Goal: Task Accomplishment & Management: Use online tool/utility

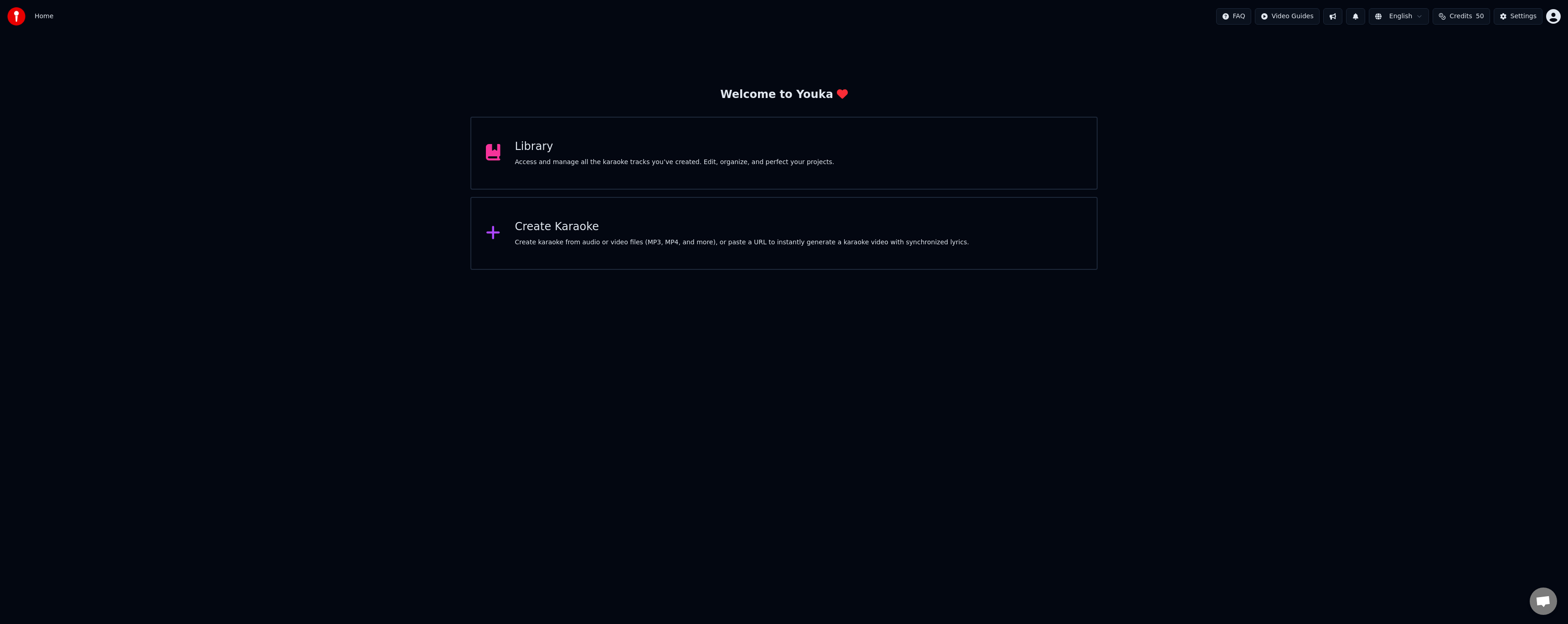
click at [660, 247] on div "Create Karaoke Create karaoke from audio or video files (MP3, MP4, and more), o…" at bounding box center [783, 233] width 627 height 73
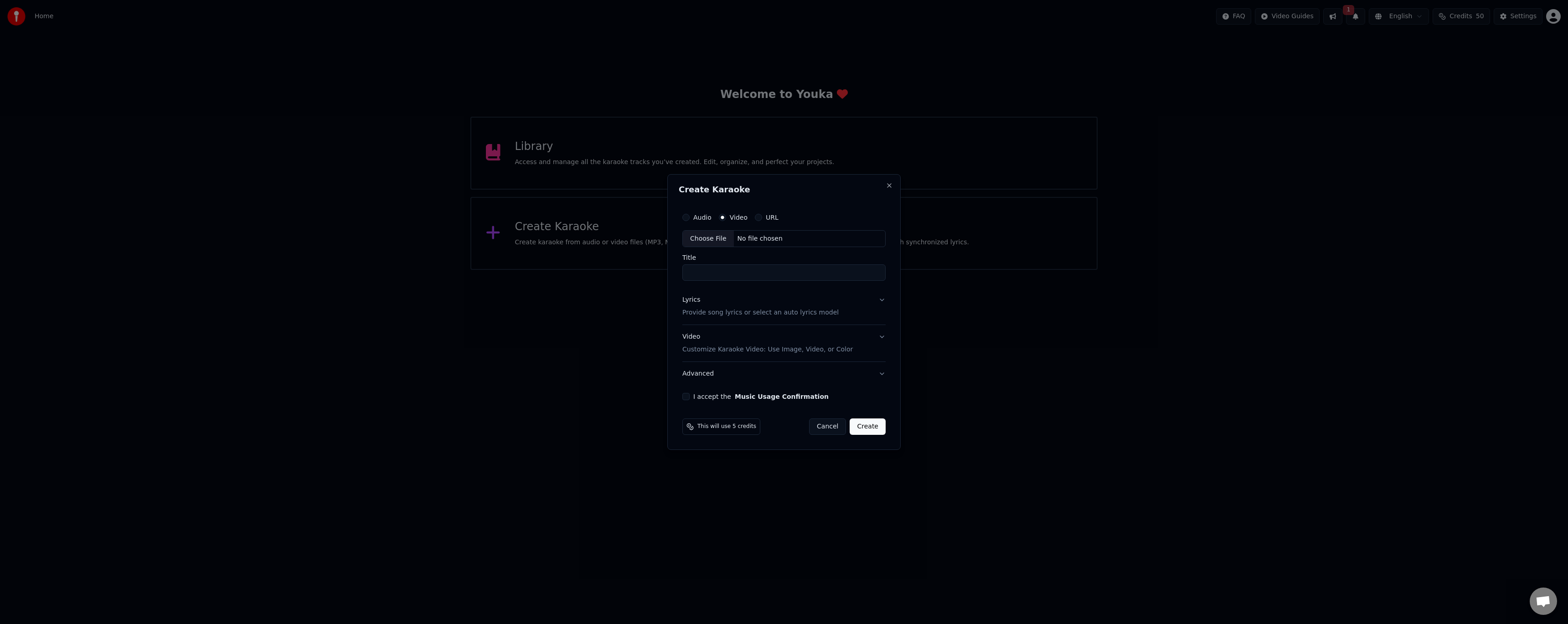
click at [709, 239] on div "Choose File" at bounding box center [708, 239] width 51 height 16
type input "**********"
click at [729, 307] on div "Lyrics Provide song lyrics or select an auto lyrics model" at bounding box center [759, 307] width 156 height 22
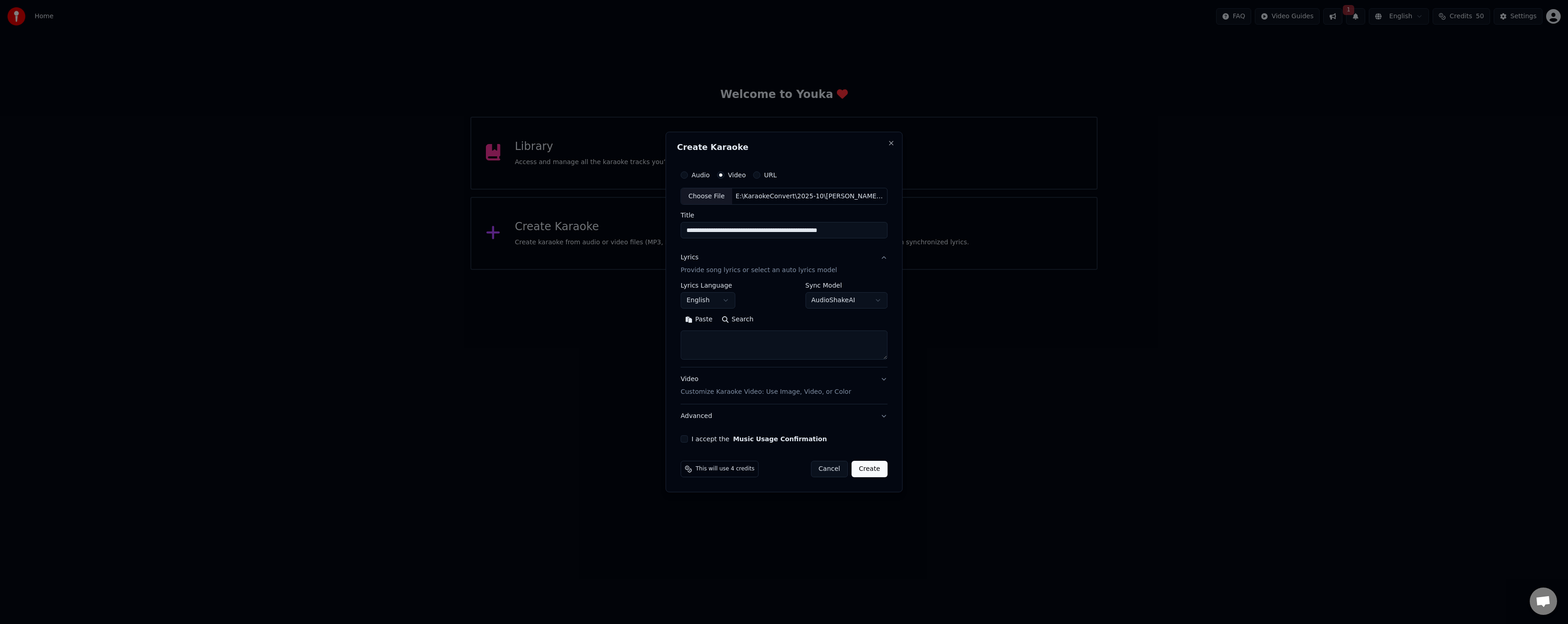
click at [710, 338] on textarea at bounding box center [784, 346] width 207 height 29
paste textarea "**********"
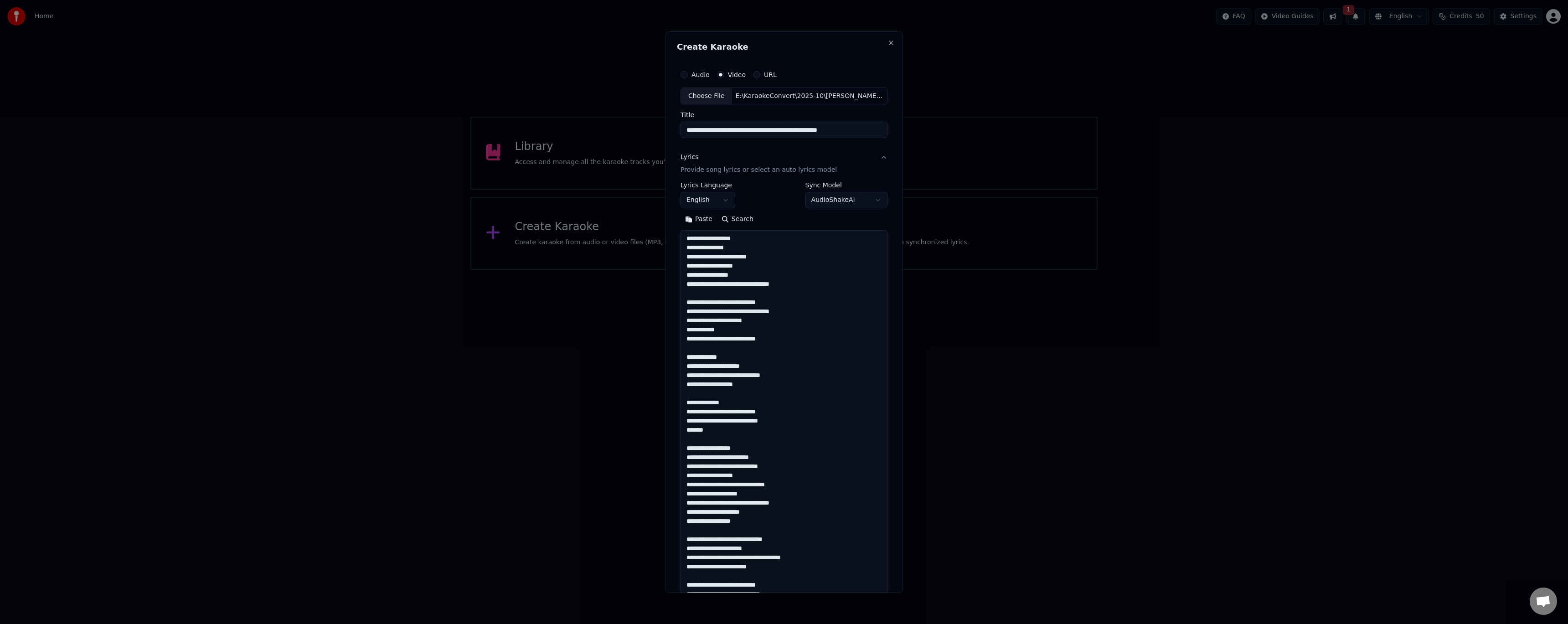
scroll to position [850, 0]
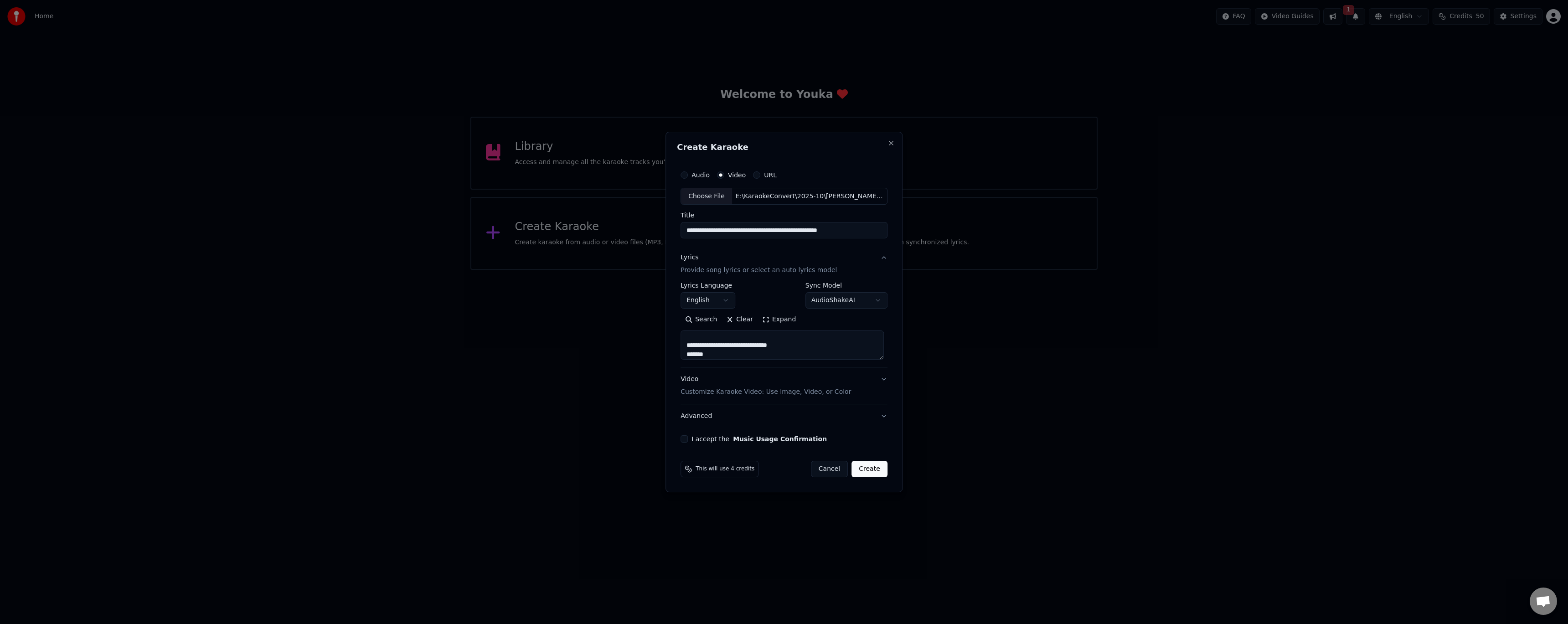
type textarea "**********"
click at [687, 441] on button "I accept the Music Usage Confirmation" at bounding box center [684, 439] width 7 height 7
click at [874, 469] on button "Create" at bounding box center [869, 469] width 36 height 16
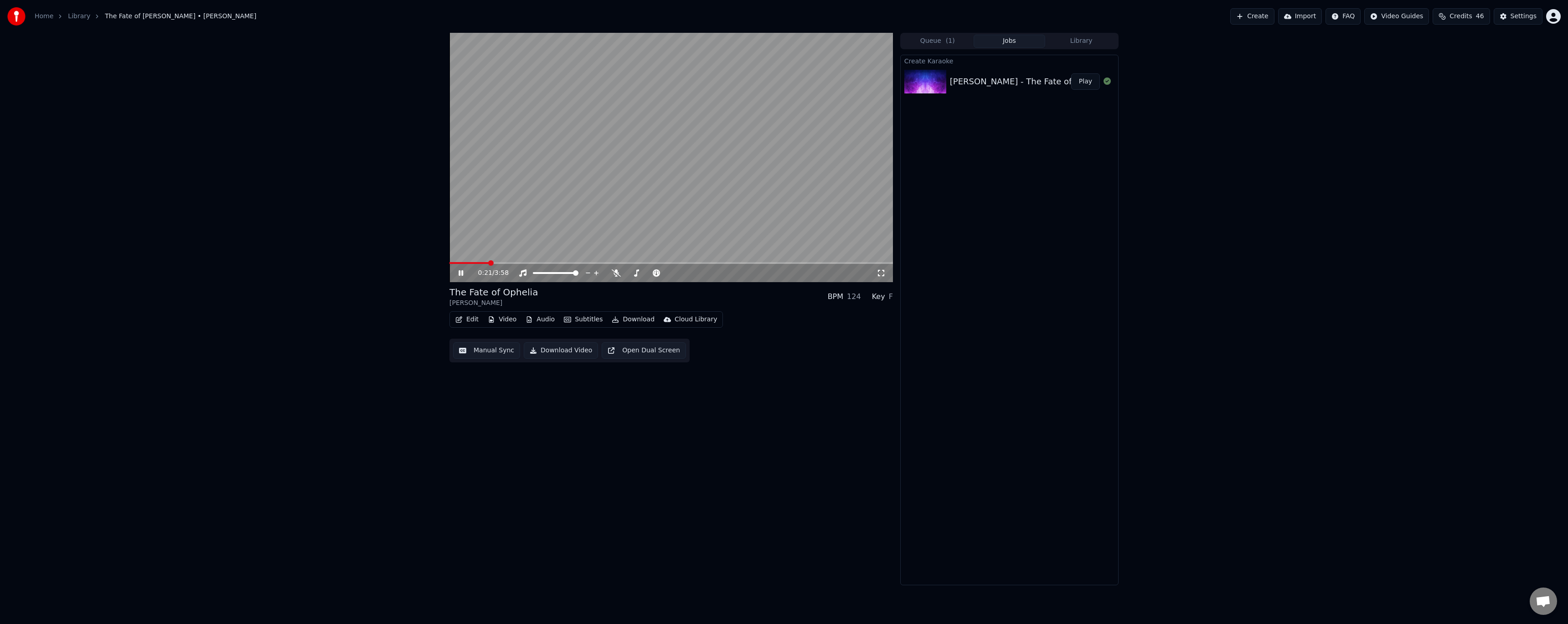
click at [488, 264] on span at bounding box center [671, 263] width 444 height 2
click at [612, 273] on icon at bounding box center [616, 273] width 9 height 7
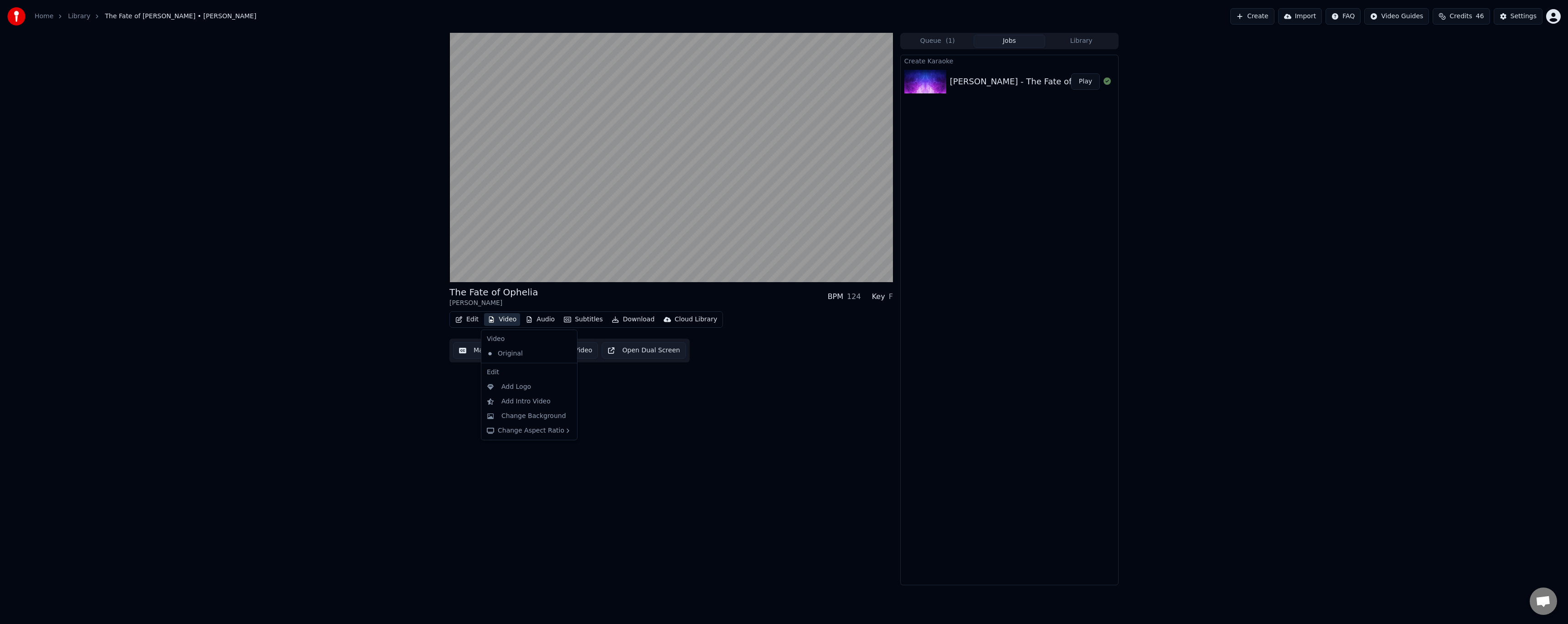
click at [505, 319] on button "Video" at bounding box center [502, 319] width 36 height 13
click at [505, 353] on div "Original" at bounding box center [522, 354] width 78 height 15
click at [503, 317] on button "Video" at bounding box center [502, 319] width 36 height 13
click at [521, 417] on div "Change Background" at bounding box center [534, 416] width 64 height 9
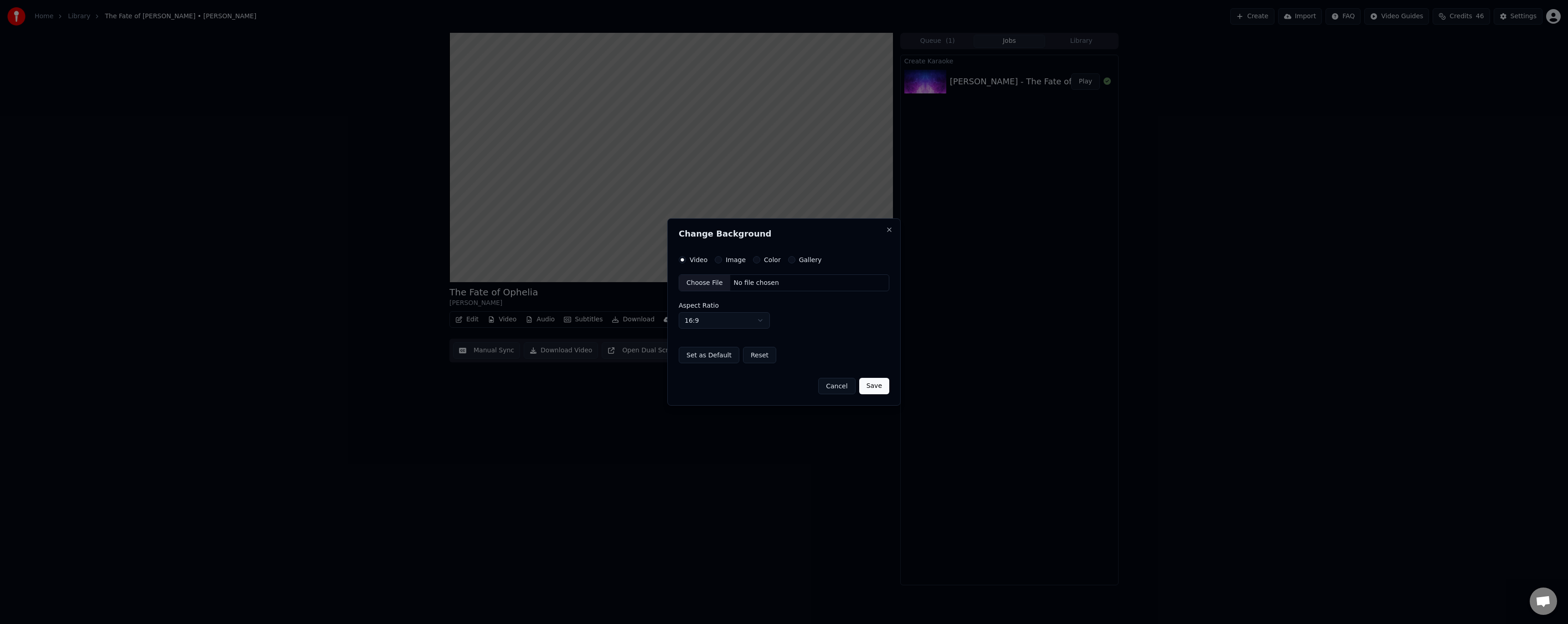
click at [699, 285] on div "Choose File" at bounding box center [704, 283] width 51 height 16
click at [874, 388] on button "Save" at bounding box center [874, 385] width 30 height 16
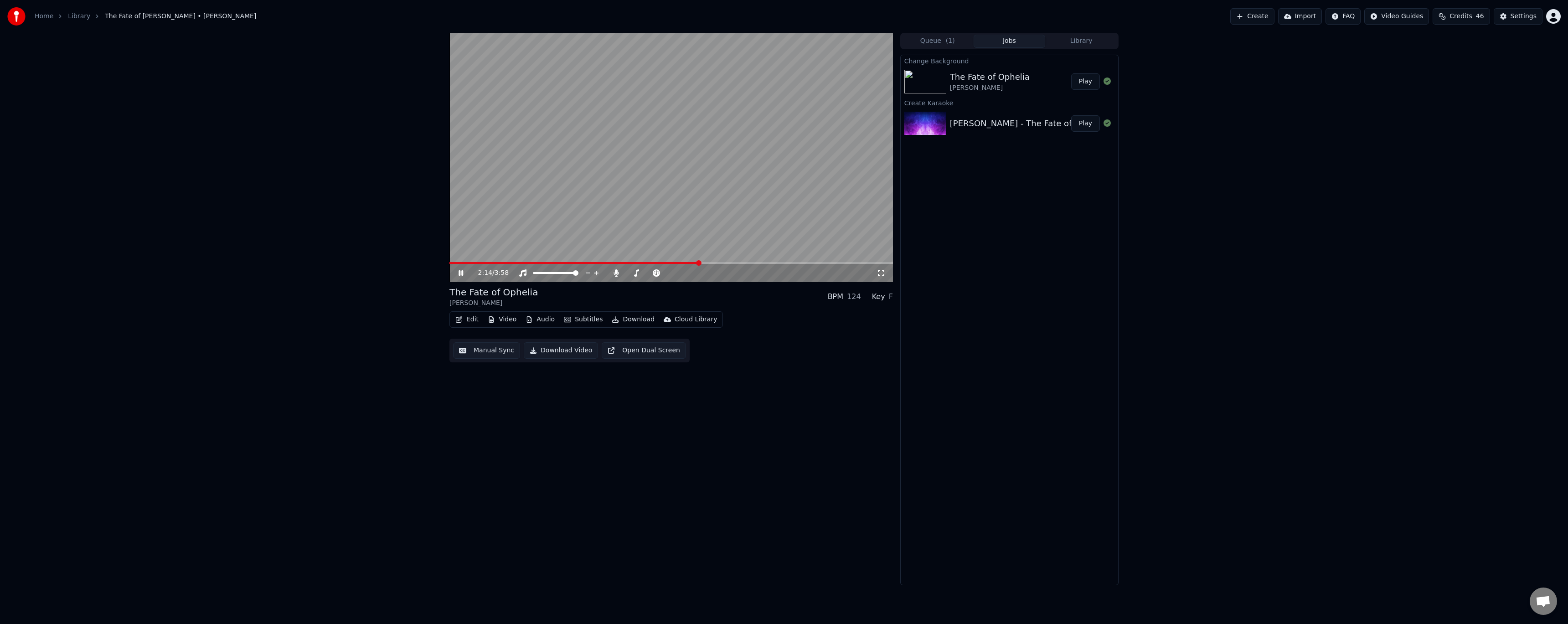
click at [700, 264] on span at bounding box center [671, 263] width 444 height 2
click at [580, 320] on button "Subtitles" at bounding box center [583, 319] width 46 height 13
click at [854, 367] on div "The Fate of [PERSON_NAME] [PERSON_NAME] BPM 124 Key F Edit Video Audio Subtitle…" at bounding box center [671, 308] width 444 height 552
click at [1000, 80] on div "The Fate of Ophelia" at bounding box center [990, 77] width 80 height 13
click at [869, 263] on span at bounding box center [671, 263] width 444 height 2
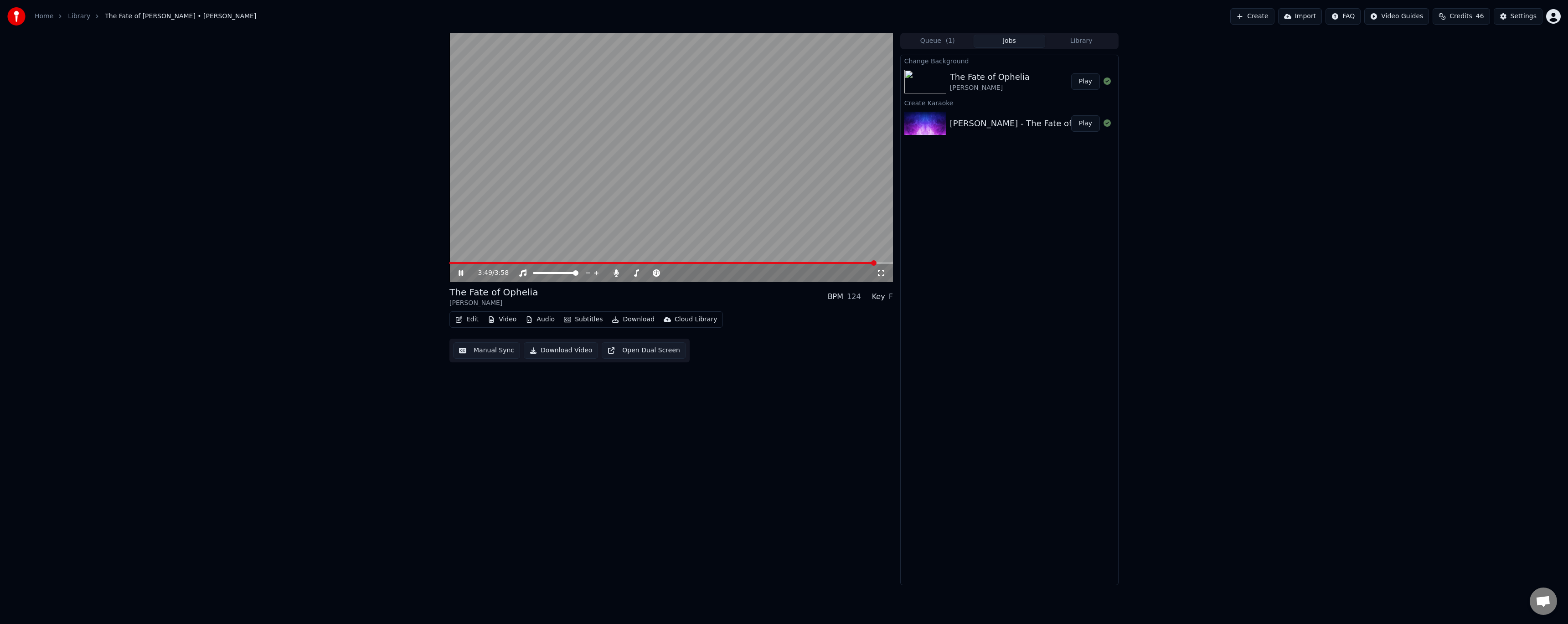
click at [1089, 76] on button "Play" at bounding box center [1085, 82] width 29 height 16
click at [1521, 15] on div "Settings" at bounding box center [1524, 16] width 26 height 9
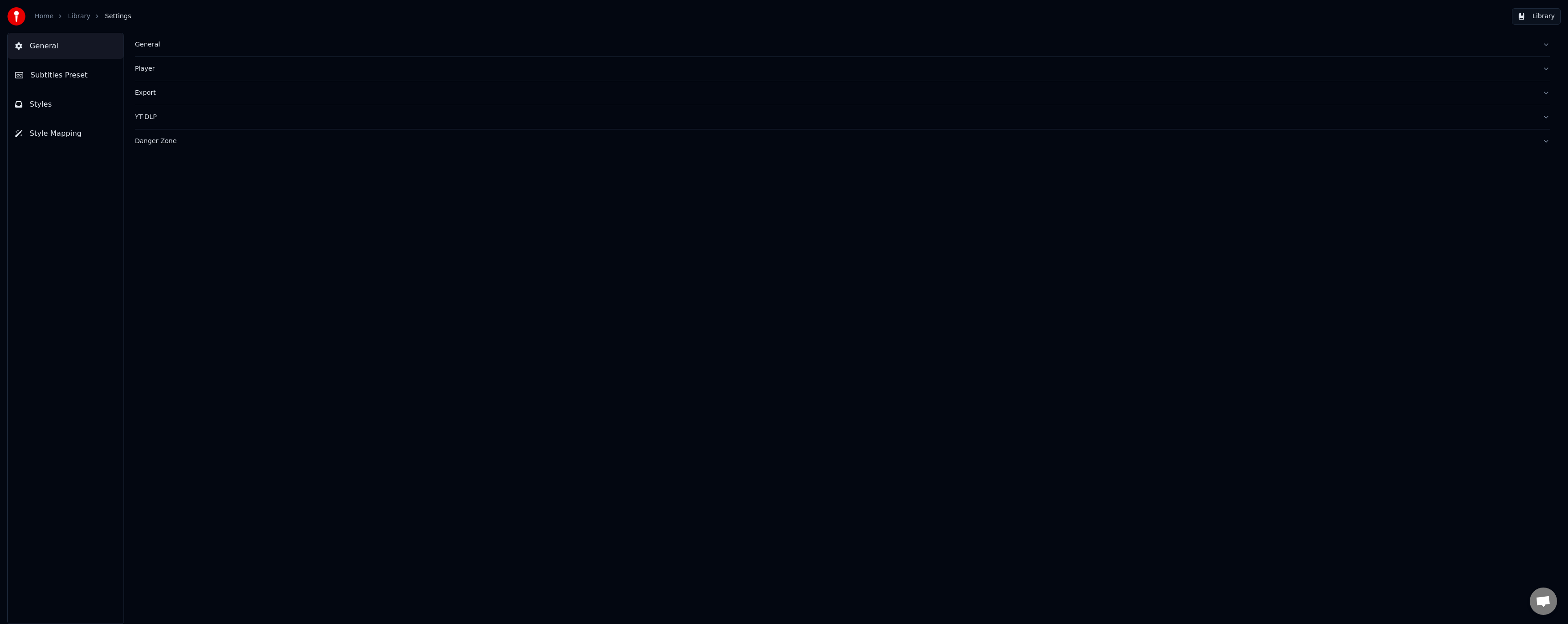
click at [56, 74] on span "Subtitles Preset" at bounding box center [59, 75] width 57 height 11
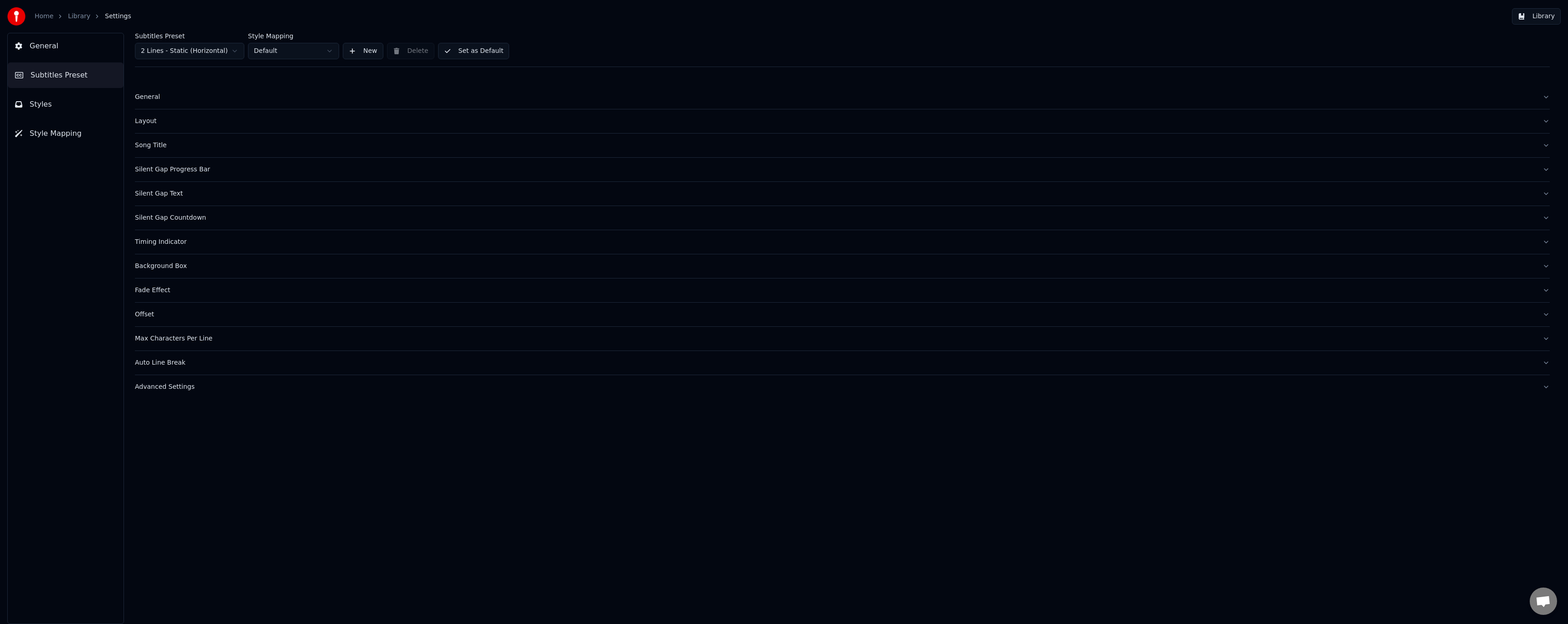
click at [157, 143] on div "Song Title" at bounding box center [835, 145] width 1400 height 9
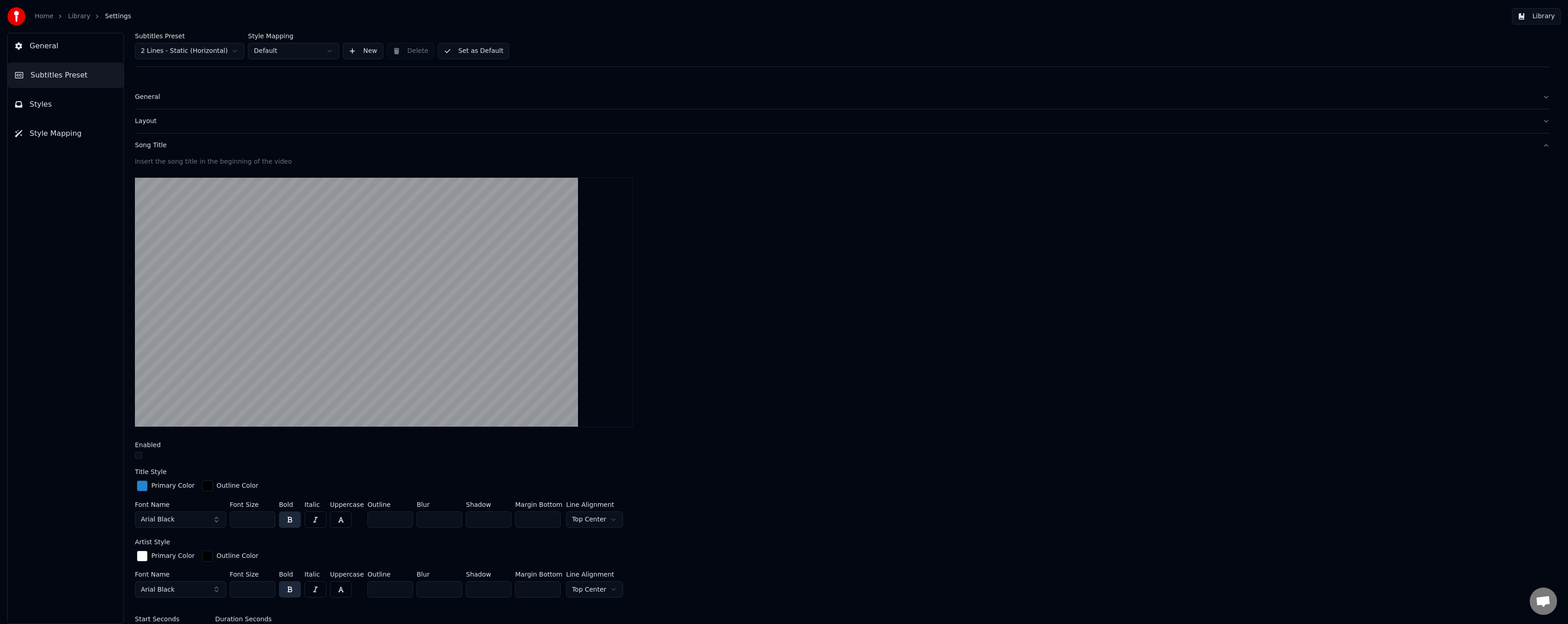
click at [138, 453] on button "button" at bounding box center [139, 455] width 7 height 7
click at [251, 521] on input "***" at bounding box center [252, 520] width 45 height 16
click at [251, 520] on input "***" at bounding box center [252, 520] width 45 height 16
click at [244, 517] on input "***" at bounding box center [252, 520] width 45 height 16
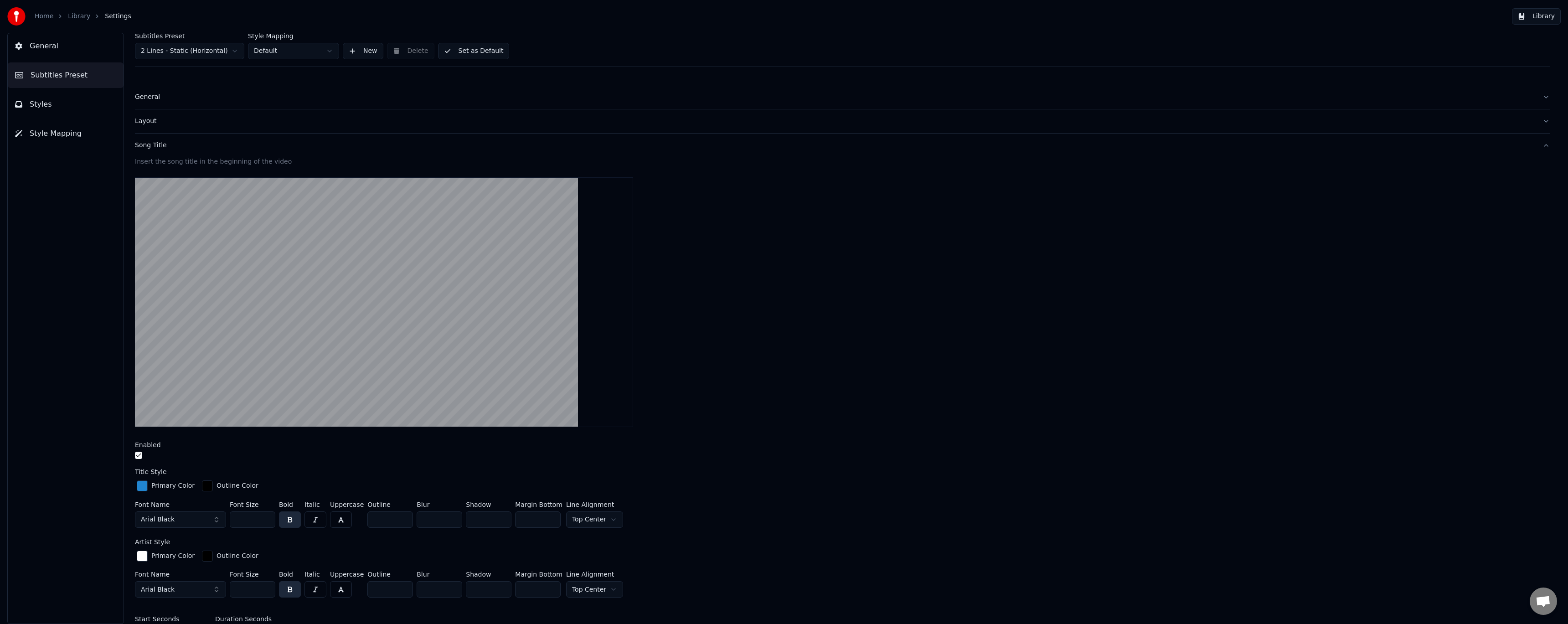
type input "***"
click at [238, 590] on input "***" at bounding box center [252, 589] width 45 height 16
type input "***"
click at [240, 520] on input "***" at bounding box center [252, 520] width 45 height 16
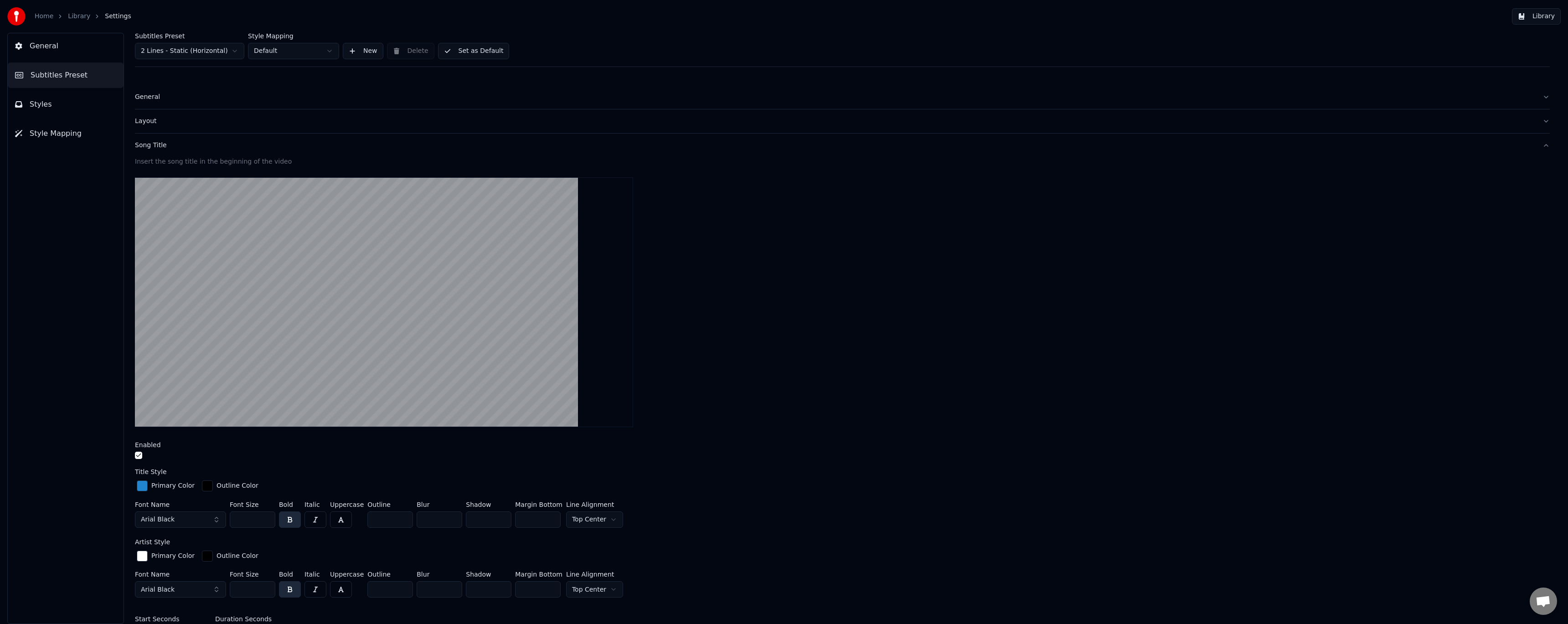
click at [240, 520] on input "***" at bounding box center [252, 520] width 45 height 16
type input "***"
click at [238, 590] on input "***" at bounding box center [252, 589] width 45 height 16
type input "***"
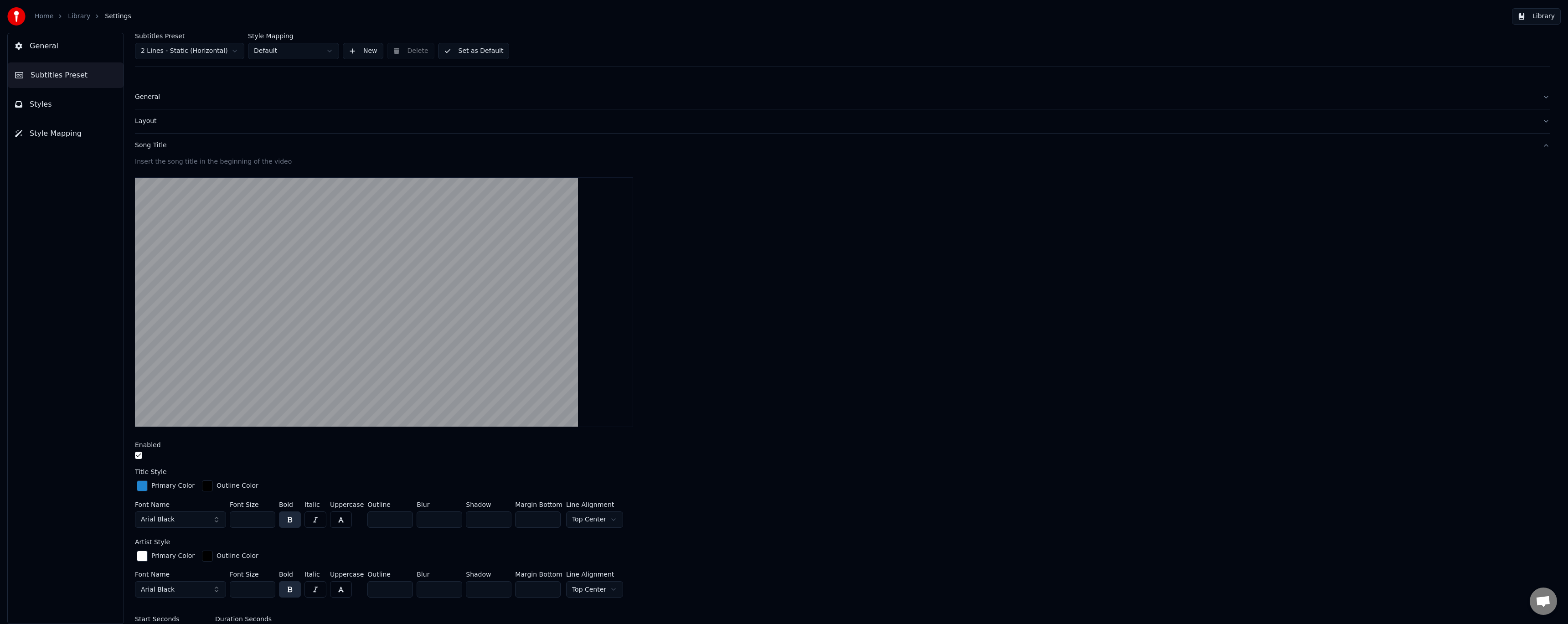
click at [719, 536] on div "Insert the song title in the beginning of the video Enabled Title Style Primary…" at bounding box center [842, 437] width 1415 height 561
click at [74, 15] on link "Library" at bounding box center [79, 16] width 23 height 9
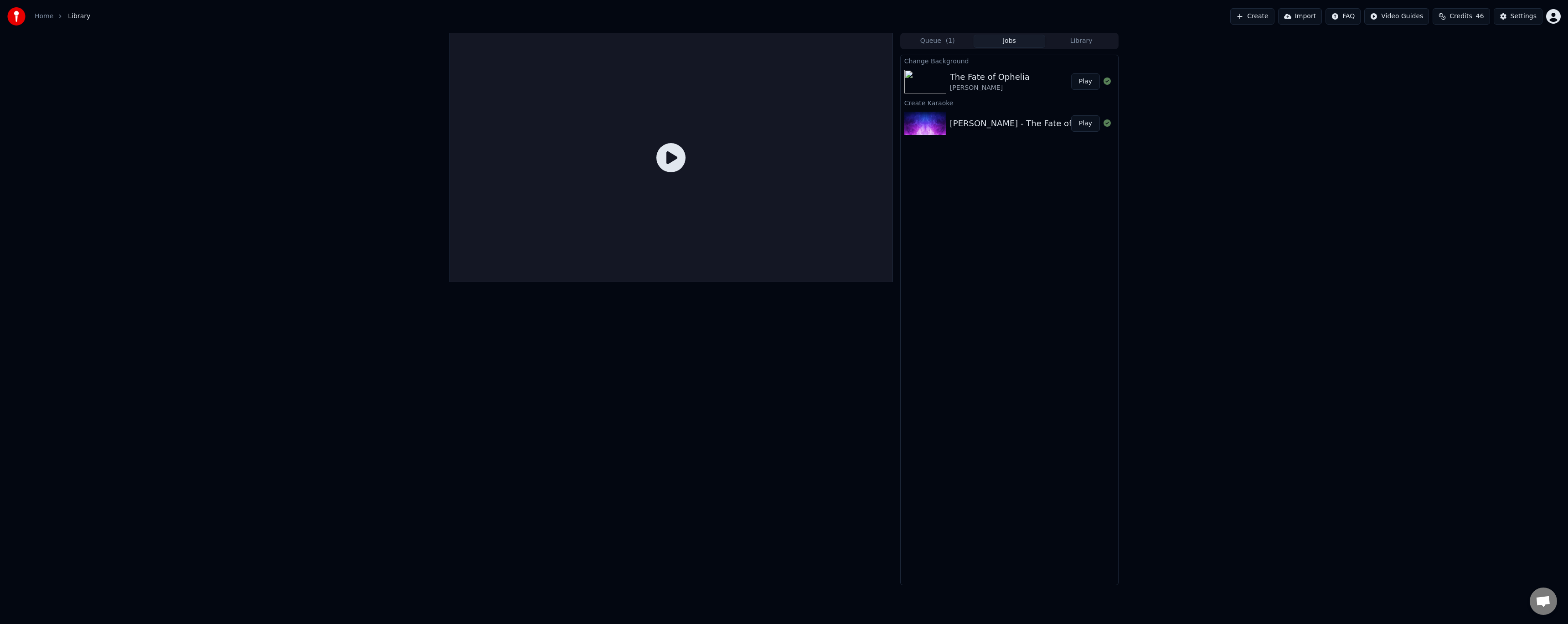
click at [1082, 81] on button "Play" at bounding box center [1085, 82] width 29 height 16
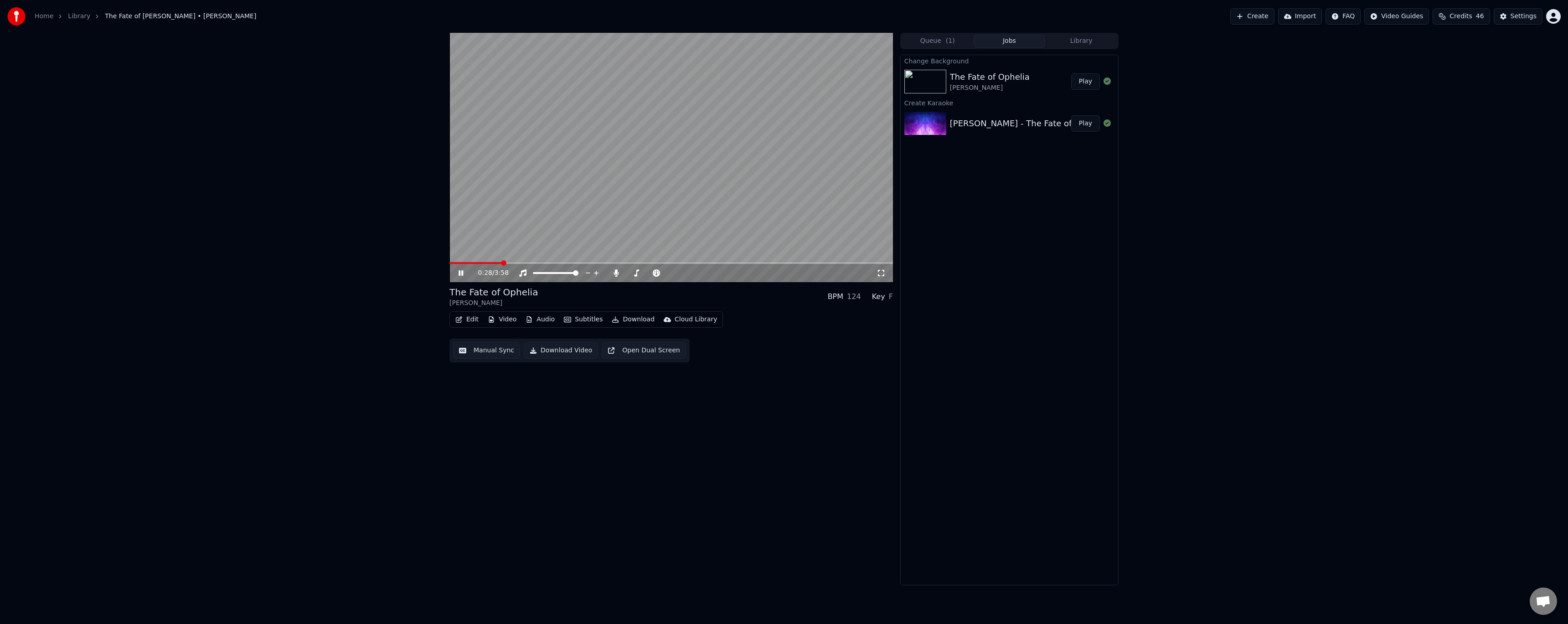
click at [503, 262] on span at bounding box center [671, 263] width 444 height 2
click at [720, 161] on video at bounding box center [671, 157] width 444 height 249
click at [565, 351] on button "Download Video" at bounding box center [561, 350] width 74 height 16
click at [1081, 81] on button "Show" at bounding box center [1083, 82] width 33 height 16
click at [1080, 79] on button "Show" at bounding box center [1083, 82] width 33 height 16
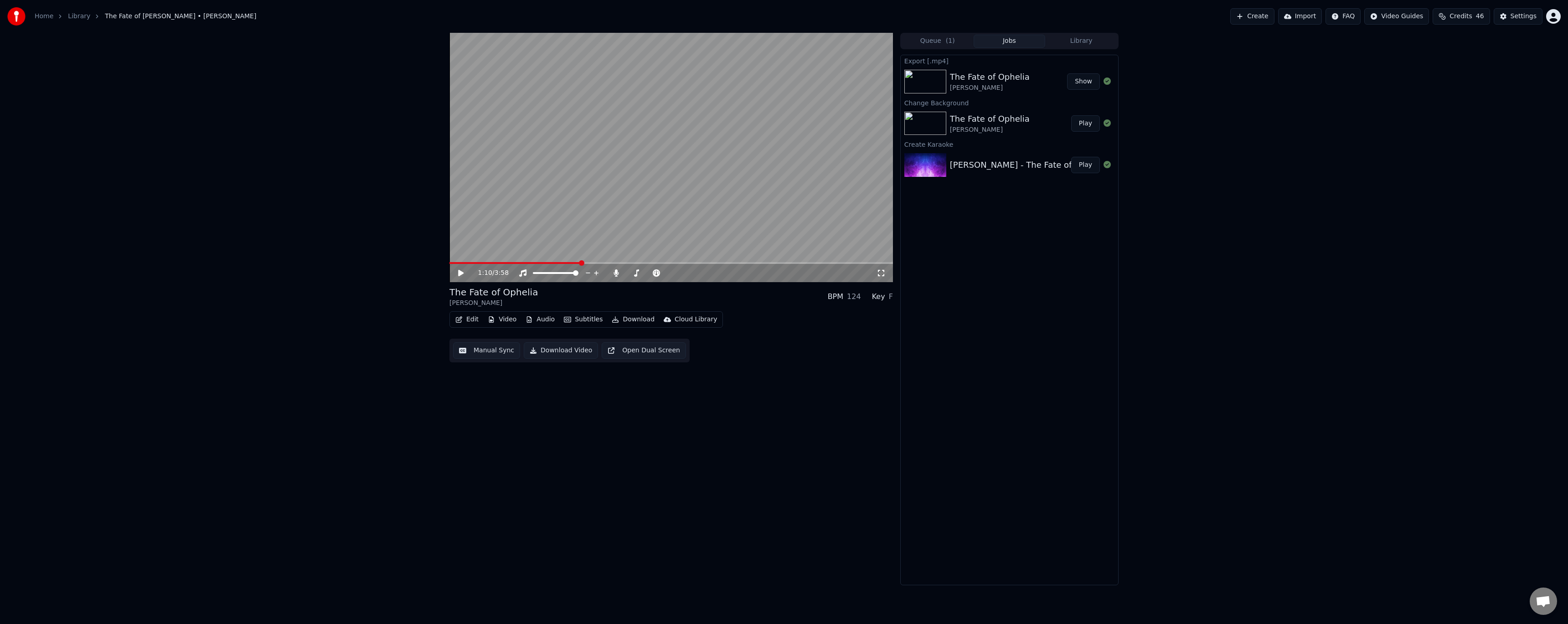
click at [541, 529] on div "1:10 / 3:58 The Fate of [PERSON_NAME] [PERSON_NAME] BPM 124 Key F Edit Video Au…" at bounding box center [671, 308] width 444 height 552
click at [496, 322] on button "Video" at bounding box center [502, 319] width 36 height 13
click at [527, 433] on div "Change Background" at bounding box center [534, 431] width 64 height 9
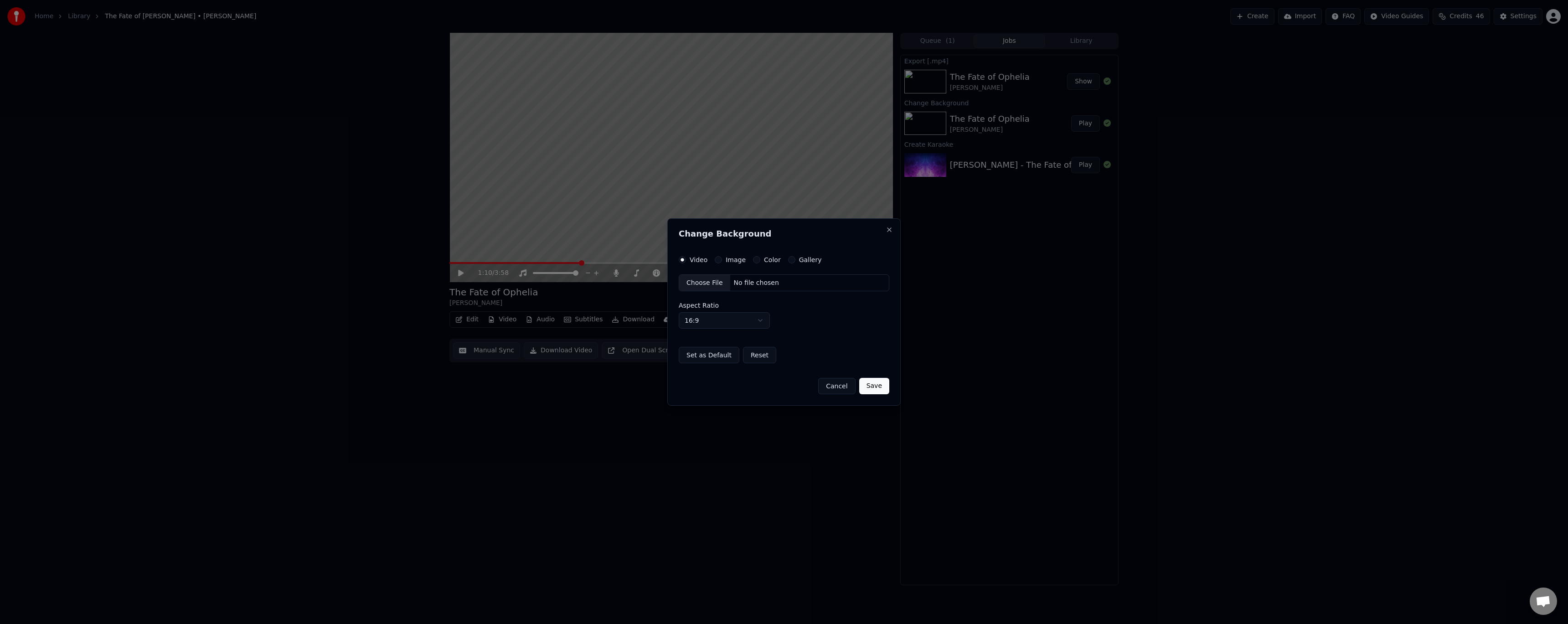
click at [710, 281] on div "Choose File" at bounding box center [704, 283] width 51 height 16
click at [882, 387] on button "Save" at bounding box center [874, 385] width 30 height 16
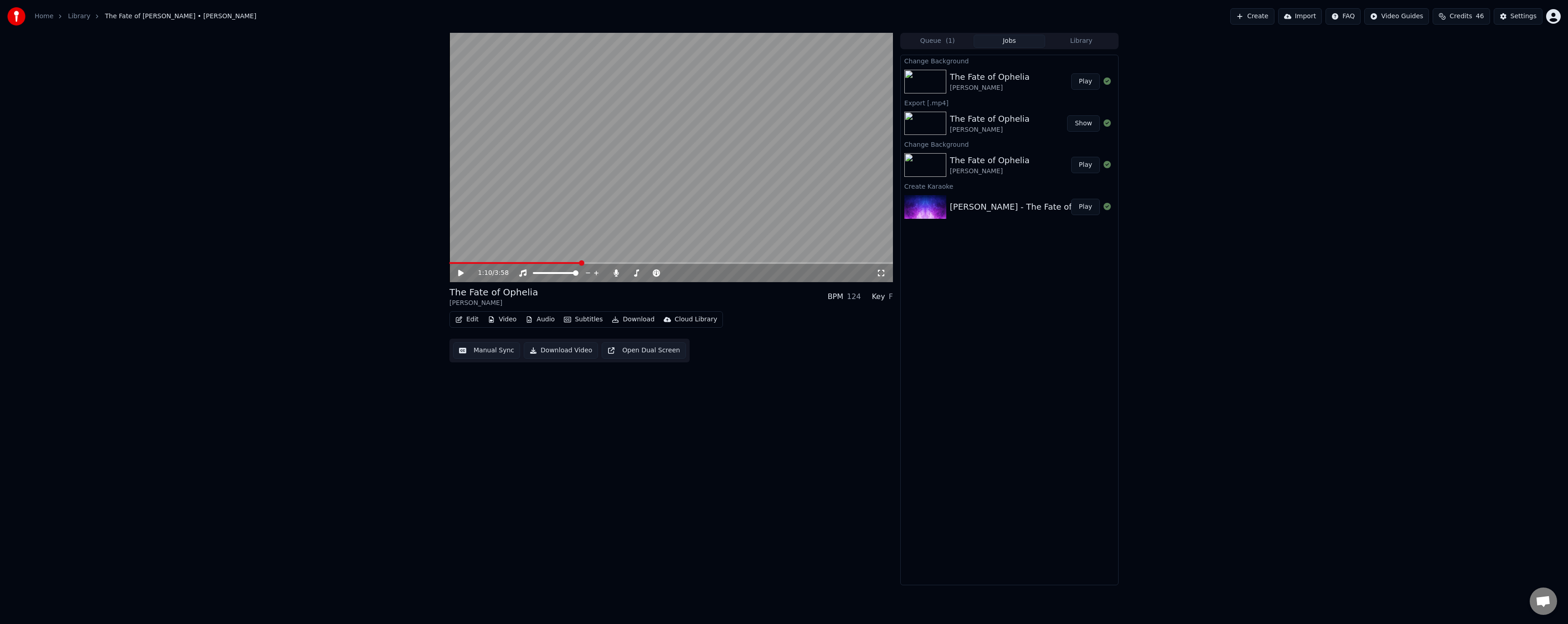
click at [1081, 80] on button "Play" at bounding box center [1085, 82] width 29 height 16
click at [619, 262] on span at bounding box center [671, 263] width 444 height 2
click at [674, 192] on video at bounding box center [671, 157] width 444 height 249
click at [622, 320] on button "Download" at bounding box center [632, 319] width 50 height 13
click at [628, 340] on div "Video [.mp4]" at bounding box center [641, 339] width 41 height 9
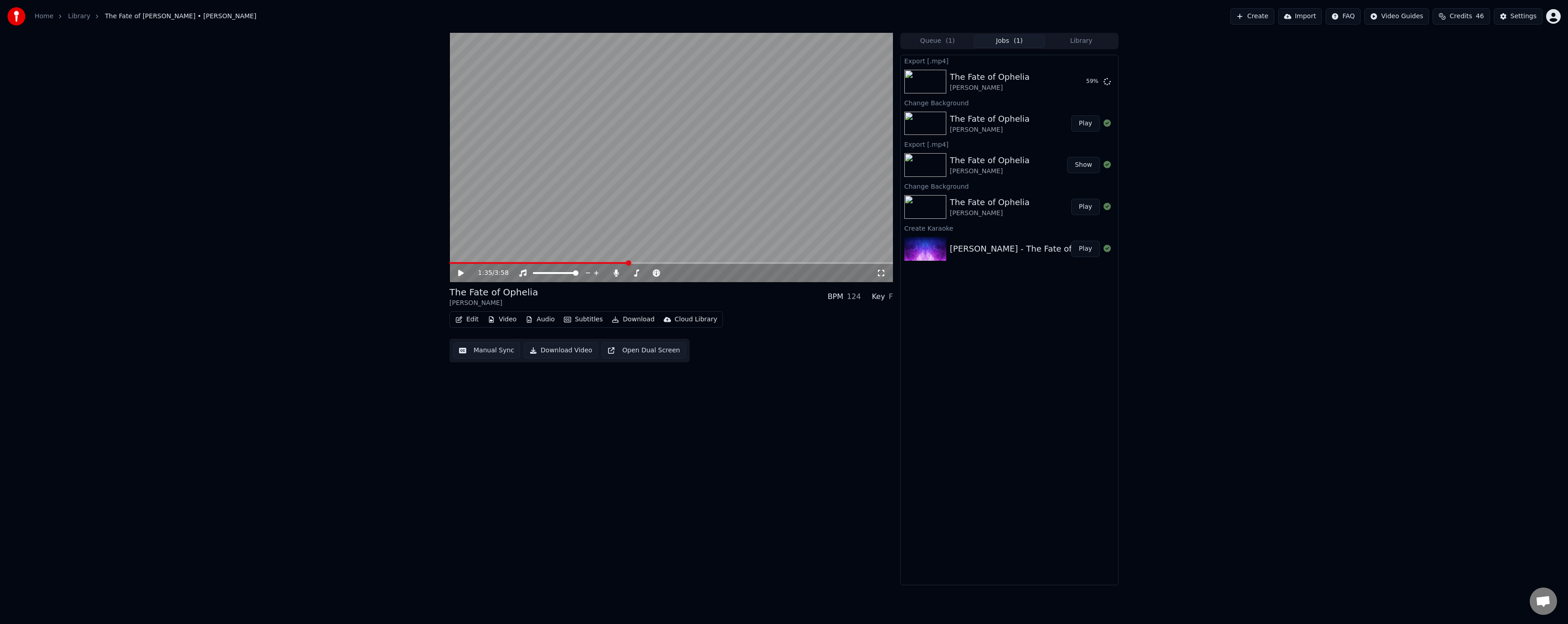
click at [1228, 337] on div "1:35 / 3:58 The Fate of [PERSON_NAME] [PERSON_NAME] BPM 124 Key F Edit Video Au…" at bounding box center [784, 308] width 1568 height 552
click at [1086, 83] on button "Show" at bounding box center [1083, 82] width 33 height 16
click at [1521, 15] on div "Settings" at bounding box center [1524, 16] width 26 height 9
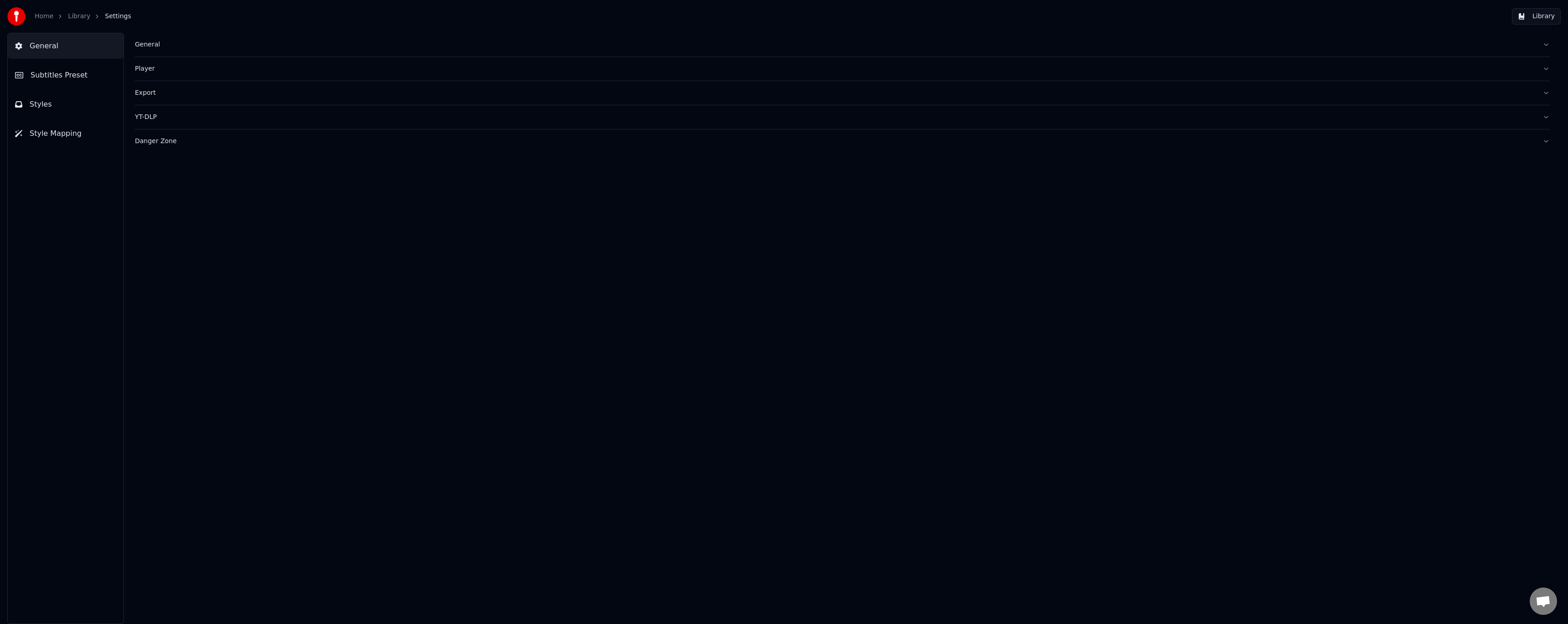
click at [158, 49] on div "General" at bounding box center [835, 44] width 1400 height 9
click at [148, 219] on div "Player" at bounding box center [835, 216] width 1400 height 9
click at [147, 204] on button "YT-DLP" at bounding box center [842, 199] width 1415 height 24
click at [45, 106] on span "Styles" at bounding box center [41, 104] width 23 height 11
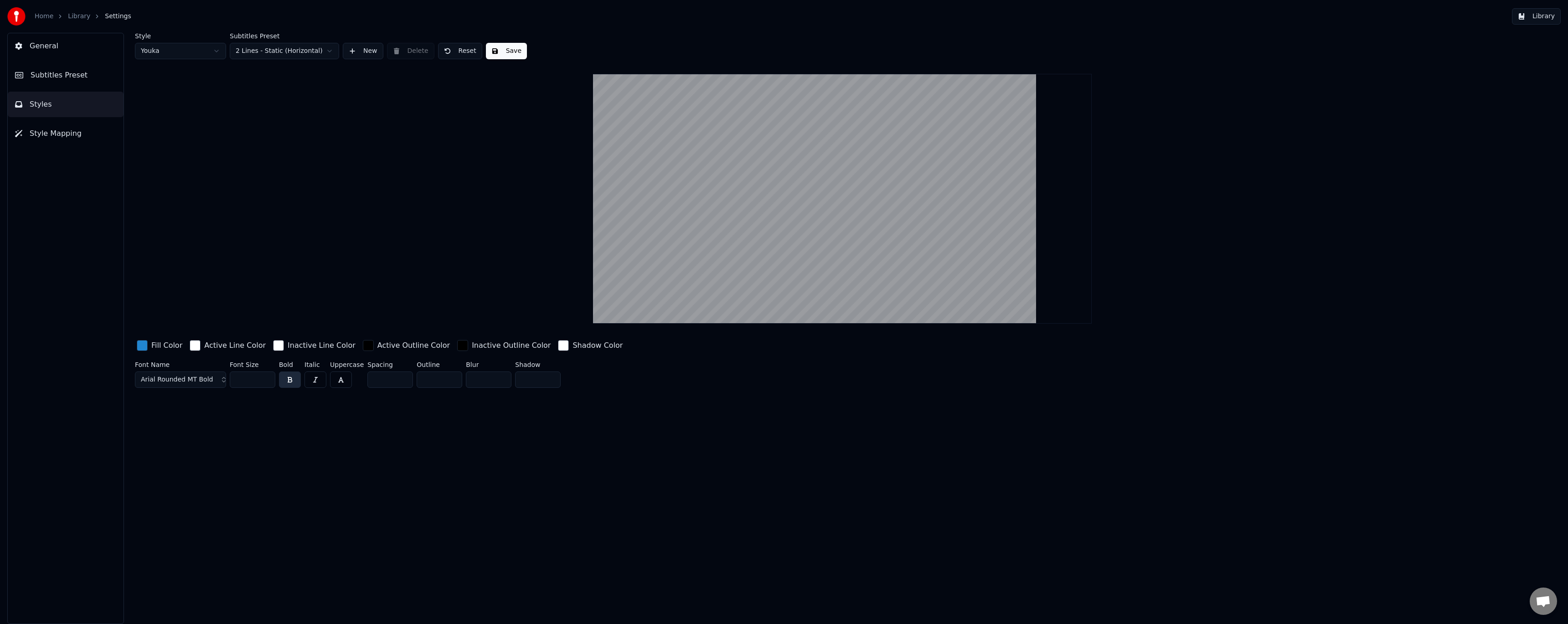
click at [54, 132] on span "Style Mapping" at bounding box center [55, 133] width 52 height 11
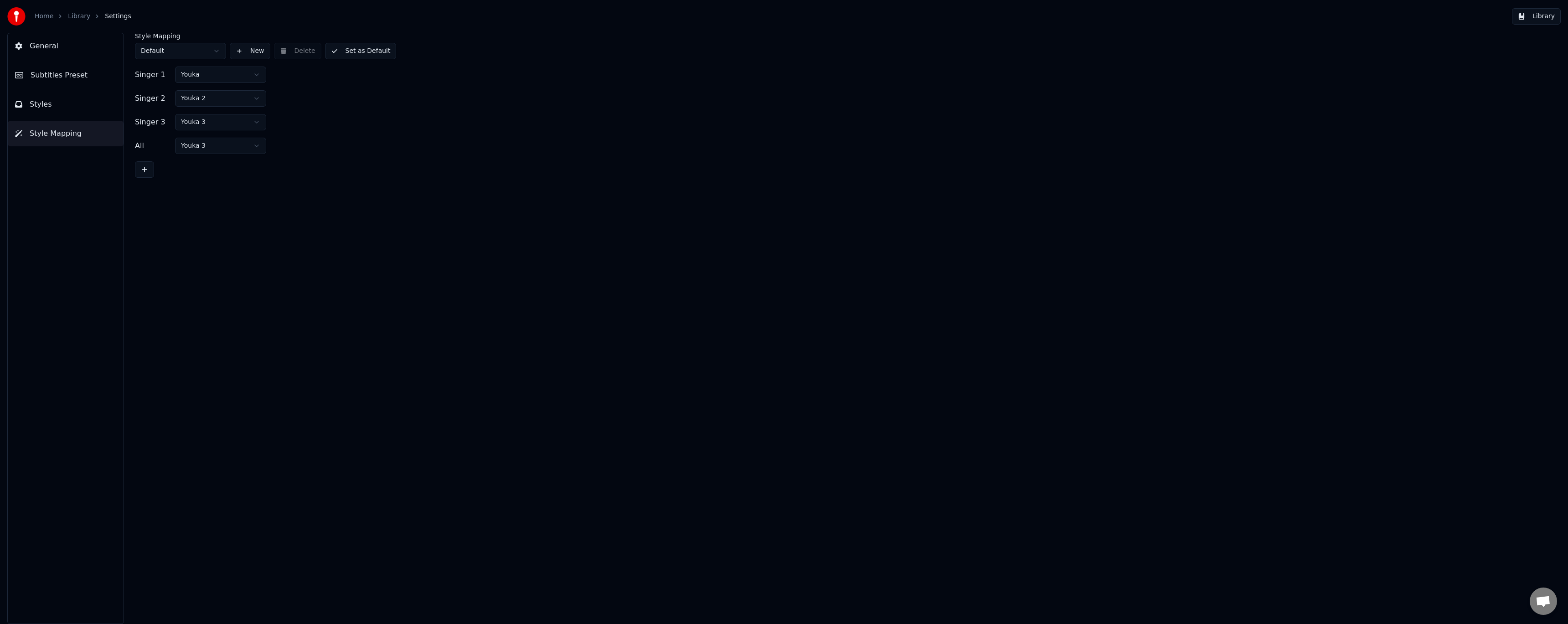
click at [54, 76] on span "Subtitles Preset" at bounding box center [59, 75] width 57 height 11
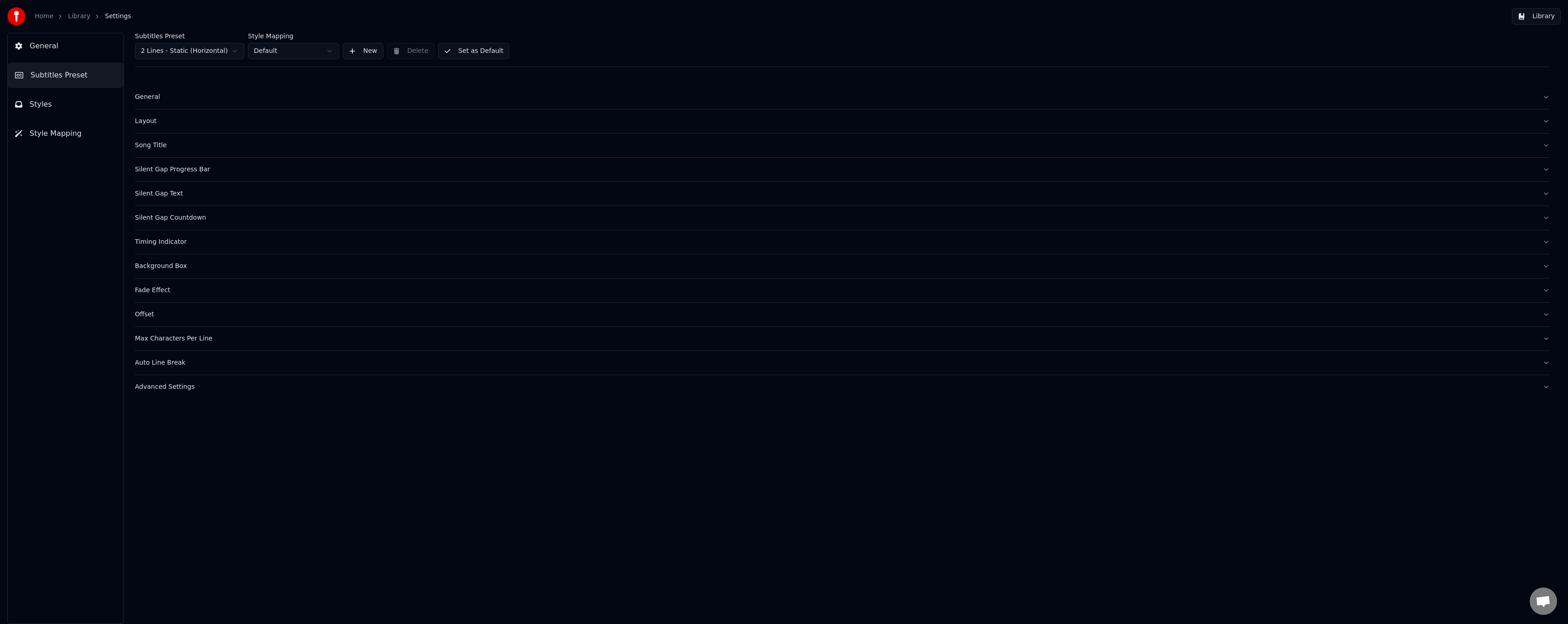
click at [76, 15] on link "Library" at bounding box center [79, 16] width 23 height 9
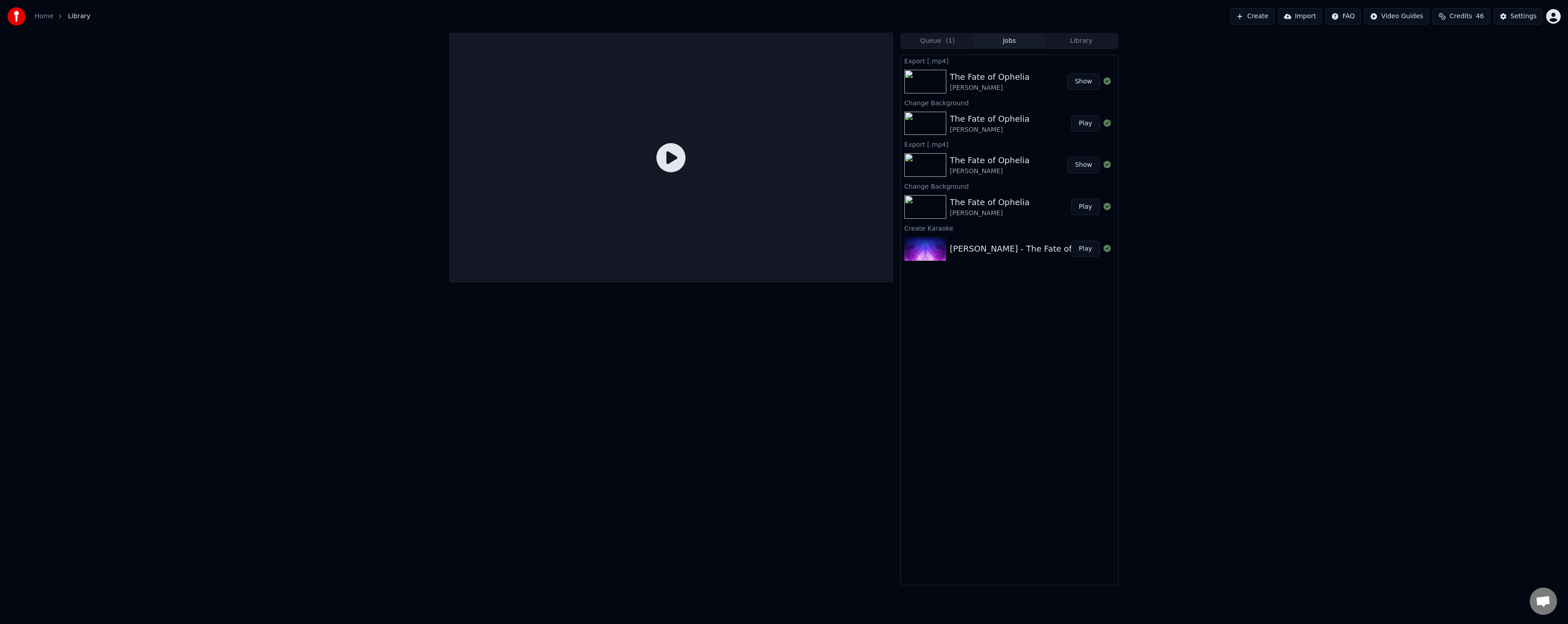
click at [994, 83] on div "[PERSON_NAME]" at bounding box center [990, 88] width 80 height 9
click at [1014, 121] on div "The Fate of Ophelia" at bounding box center [990, 119] width 80 height 13
click at [984, 87] on div "[PERSON_NAME]" at bounding box center [990, 88] width 80 height 9
click at [983, 127] on div "[PERSON_NAME]" at bounding box center [990, 130] width 80 height 9
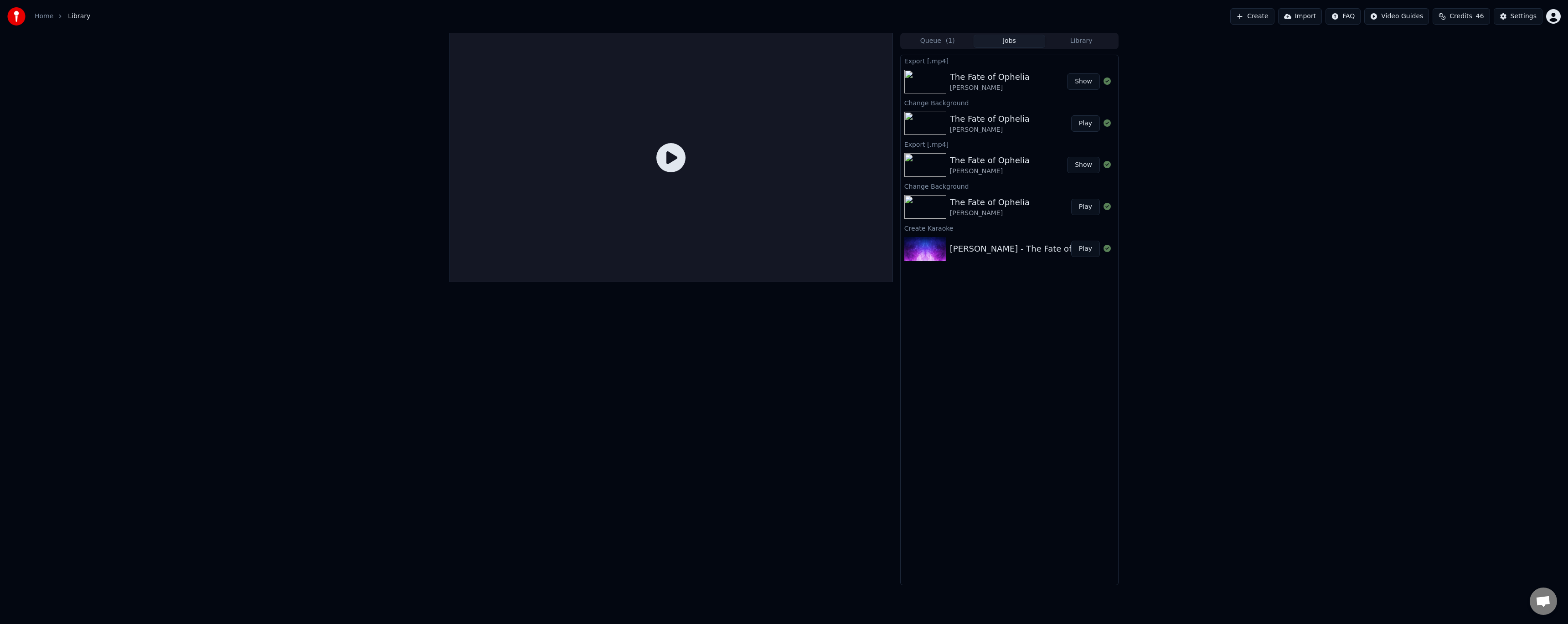
click at [1078, 122] on button "Play" at bounding box center [1085, 123] width 29 height 16
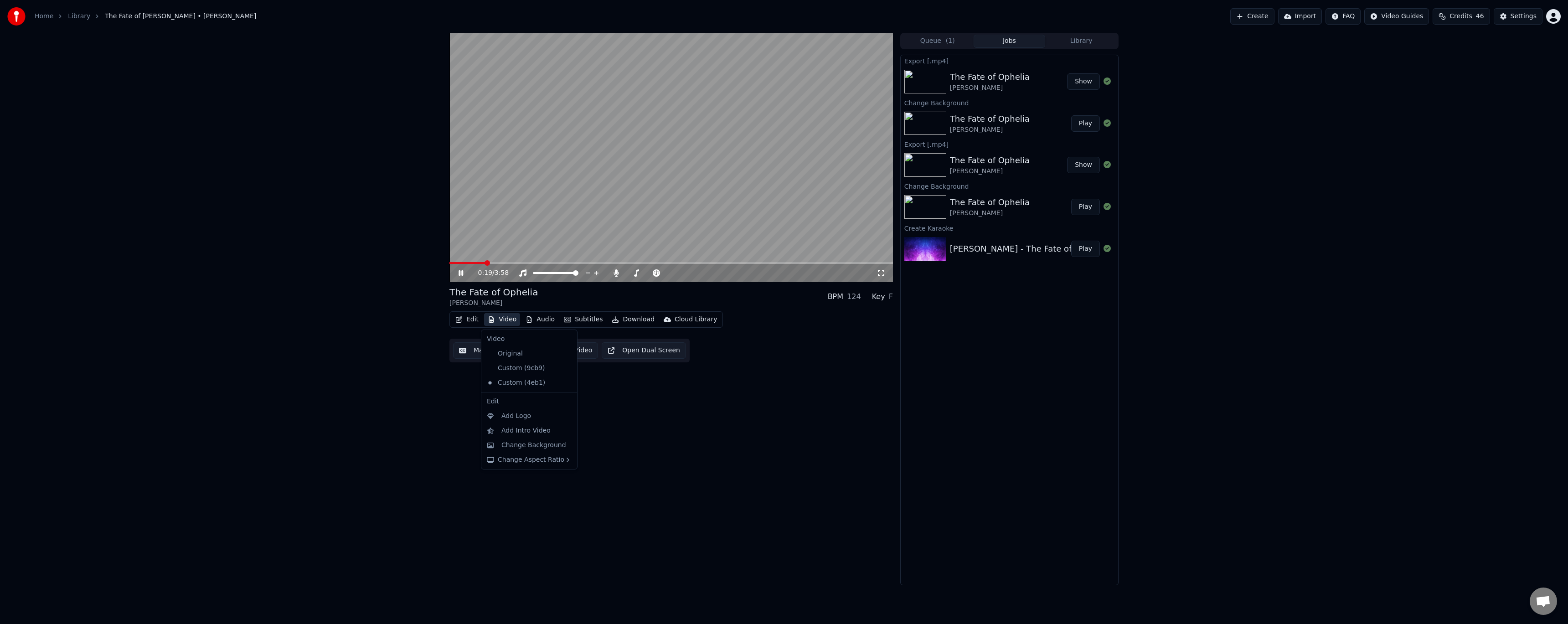
click at [505, 321] on button "Video" at bounding box center [502, 319] width 36 height 13
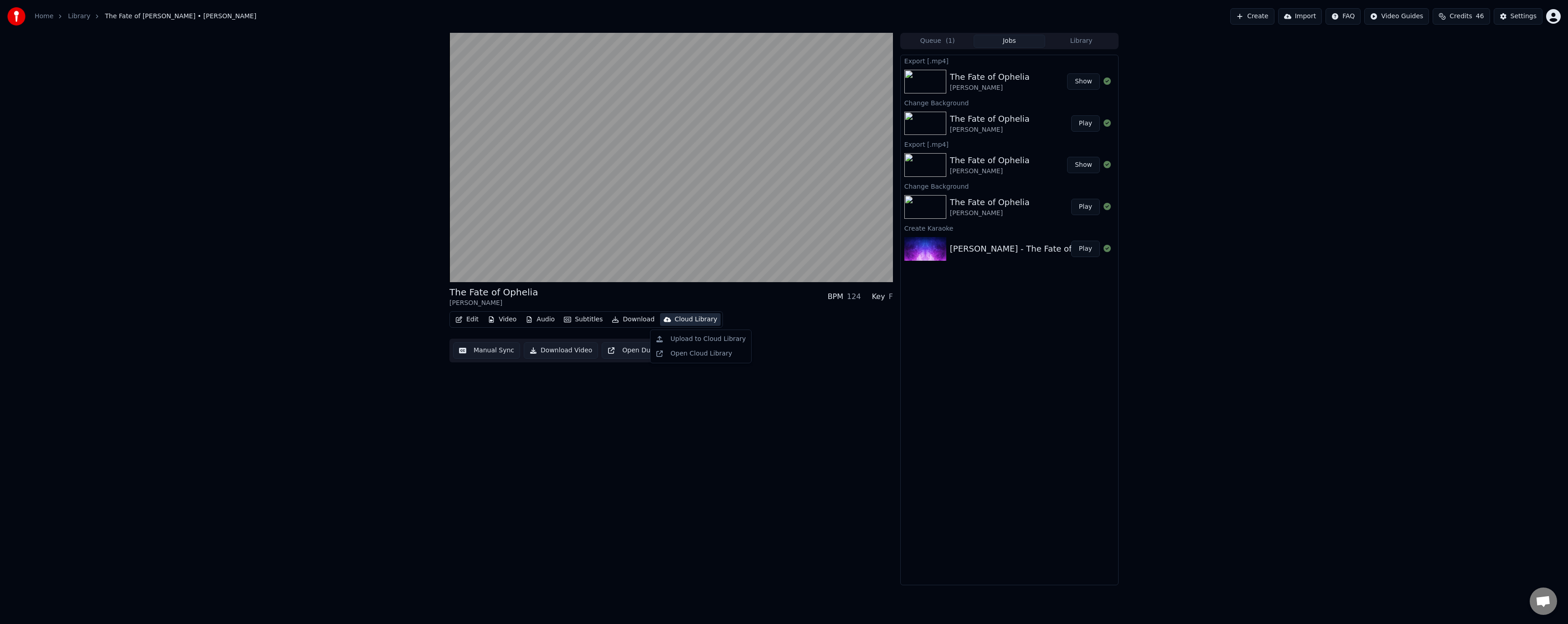
click at [573, 349] on button "Download Video" at bounding box center [561, 350] width 74 height 16
click at [578, 347] on button "Download Video" at bounding box center [561, 350] width 74 height 16
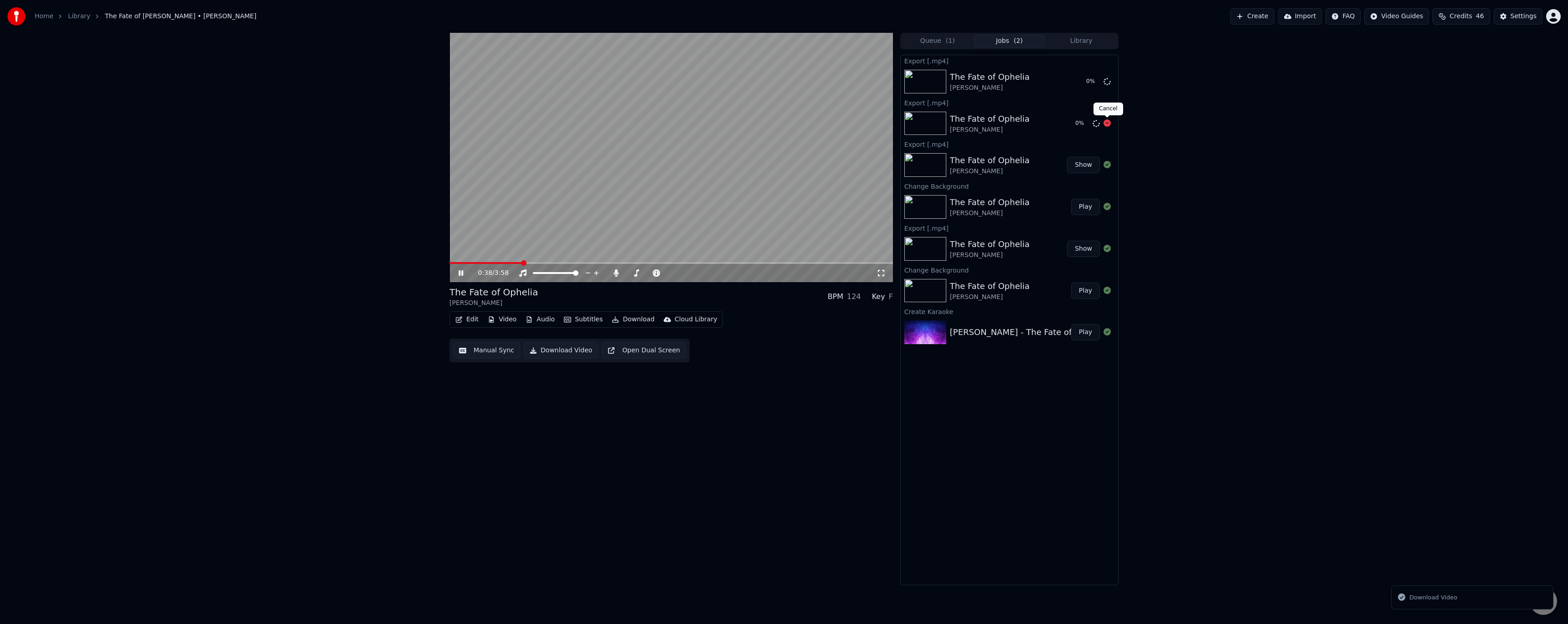
click at [1105, 124] on icon at bounding box center [1107, 123] width 7 height 7
click at [1108, 125] on icon at bounding box center [1107, 123] width 7 height 7
click at [1109, 82] on icon at bounding box center [1107, 81] width 7 height 7
click at [616, 274] on icon at bounding box center [616, 273] width 5 height 7
click at [616, 274] on icon at bounding box center [616, 273] width 9 height 7
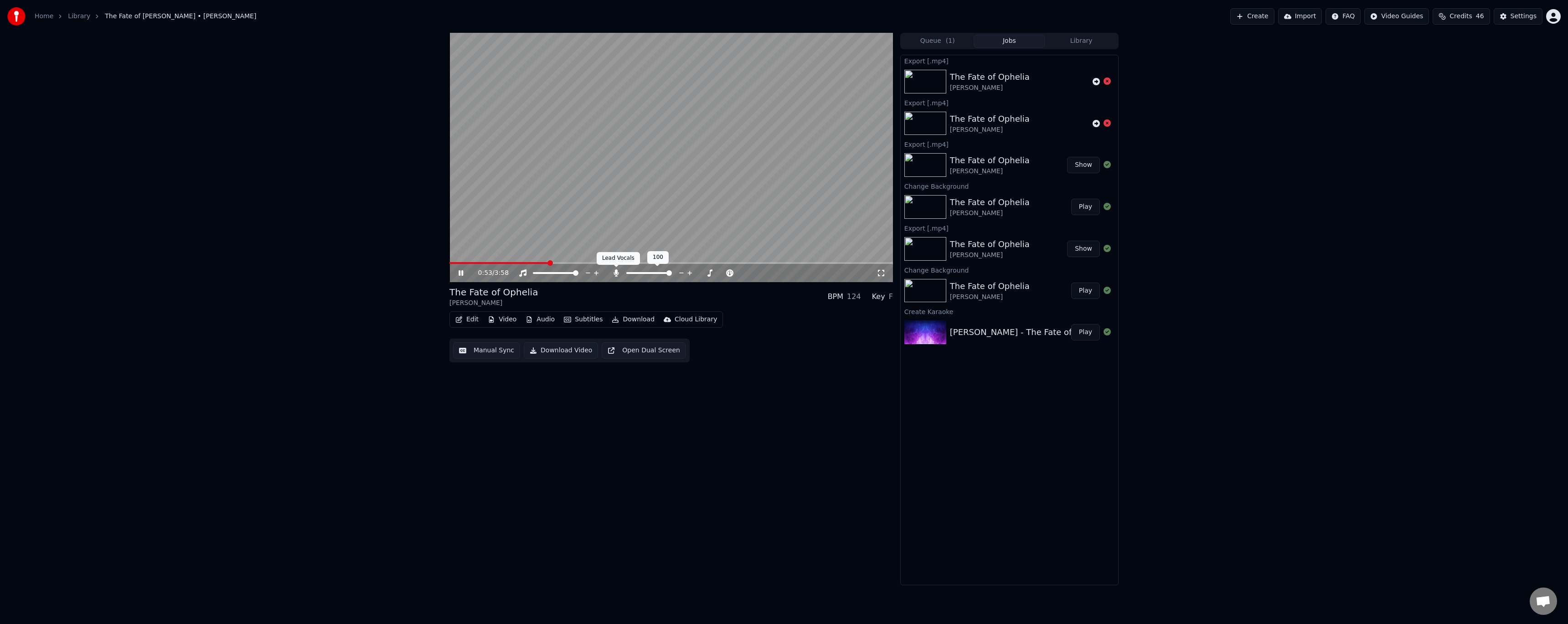
click at [617, 274] on icon at bounding box center [616, 273] width 9 height 7
click at [617, 271] on icon at bounding box center [616, 273] width 9 height 7
click at [1012, 166] on div "The Fate of Ophelia" at bounding box center [990, 161] width 80 height 13
click at [681, 185] on video at bounding box center [671, 157] width 444 height 249
